Goal: Navigation & Orientation: Understand site structure

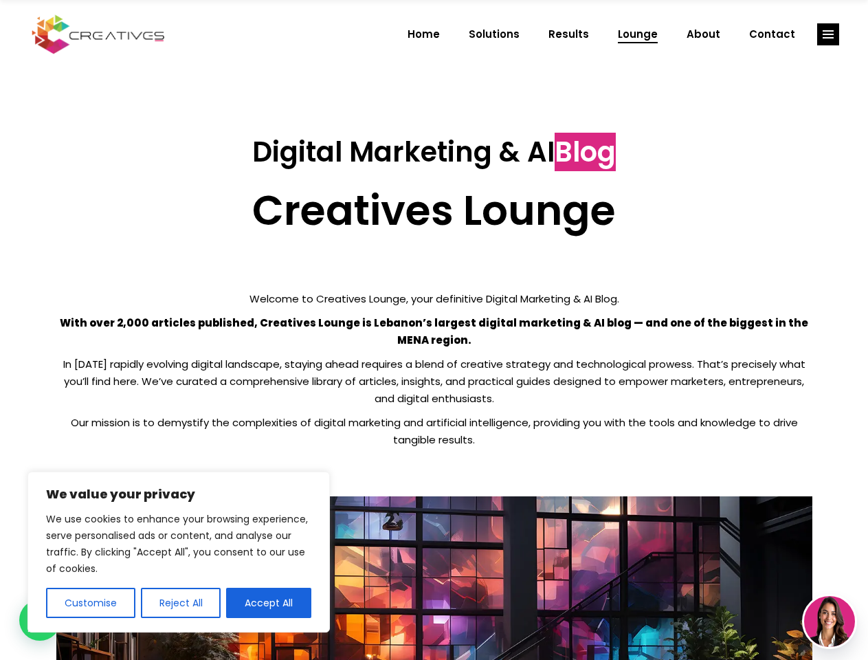
click at [434, 330] on p "With over 2,000 articles published, Creatives Lounge is Lebanon’s largest digit…" at bounding box center [434, 331] width 756 height 34
click at [90, 603] on button "Customise" at bounding box center [90, 603] width 89 height 30
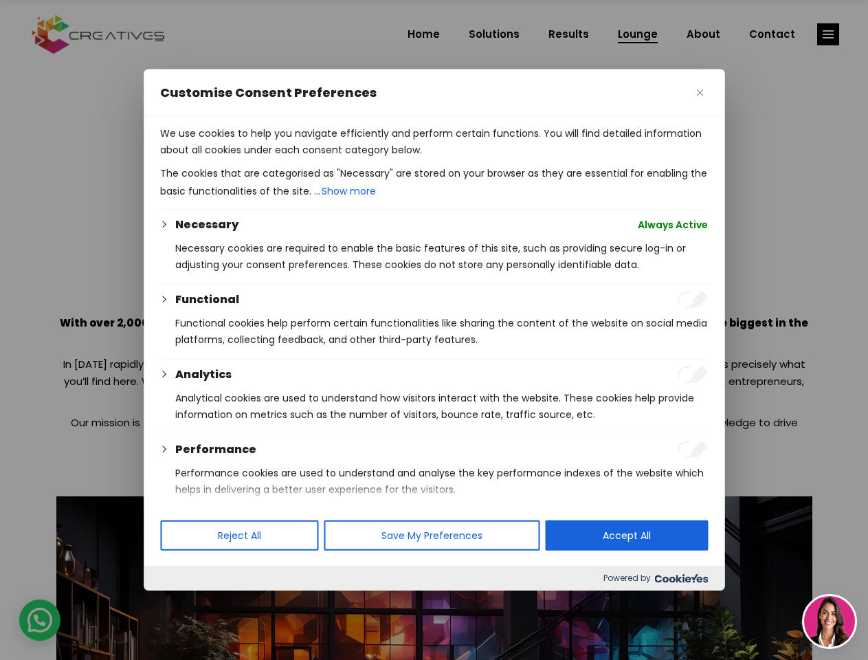
click at [180, 603] on div at bounding box center [434, 330] width 868 height 660
click at [269, 158] on p "We use cookies to help you navigate efficiently and perform certain functions. …" at bounding box center [434, 141] width 548 height 33
click at [829, 34] on div at bounding box center [434, 330] width 868 height 660
click at [830, 622] on img at bounding box center [830, 621] width 51 height 51
